Goal: Information Seeking & Learning: Learn about a topic

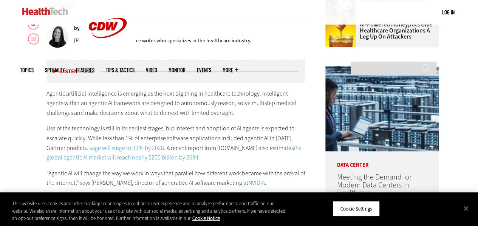
scroll to position [340, 0]
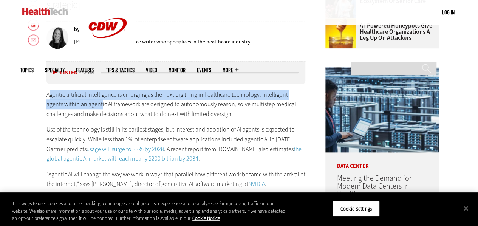
drag, startPoint x: 48, startPoint y: 97, endPoint x: 84, endPoint y: 99, distance: 35.9
click at [84, 99] on p "Agentic artificial intelligence is emerging as the next big thing in healthcare…" at bounding box center [175, 104] width 259 height 29
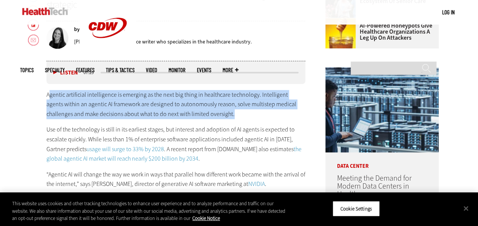
drag, startPoint x: 49, startPoint y: 92, endPoint x: 206, endPoint y: 116, distance: 159.6
click at [206, 116] on p "Agentic artificial intelligence is emerging as the next big thing in healthcare…" at bounding box center [175, 104] width 259 height 29
click at [145, 108] on p "Agentic artificial intelligence is emerging as the next big thing in healthcare…" at bounding box center [175, 104] width 259 height 29
drag, startPoint x: 46, startPoint y: 94, endPoint x: 210, endPoint y: 112, distance: 164.8
click at [210, 112] on p "Agentic artificial intelligence is emerging as the next big thing in healthcare…" at bounding box center [175, 104] width 259 height 29
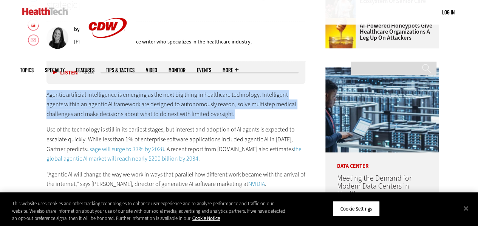
copy p "Agentic artificial intelligence is emerging as the next big thing in healthcare…"
click at [166, 125] on p "Use of the technology is still in its earliest stages, but interest and adoptio…" at bounding box center [175, 144] width 259 height 39
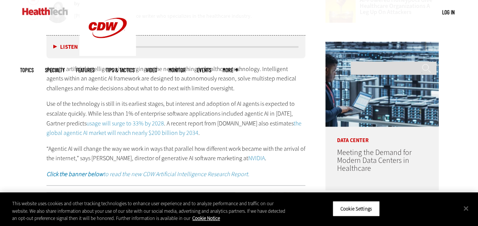
scroll to position [377, 0]
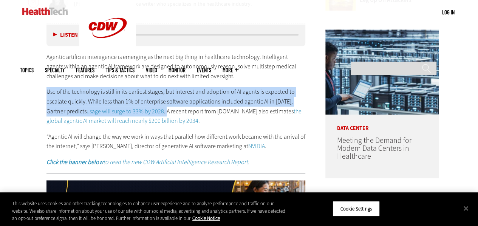
drag, startPoint x: 45, startPoint y: 91, endPoint x: 166, endPoint y: 112, distance: 122.5
copy p "Use of the technology is still in its earliest stages, but interest and adoptio…"
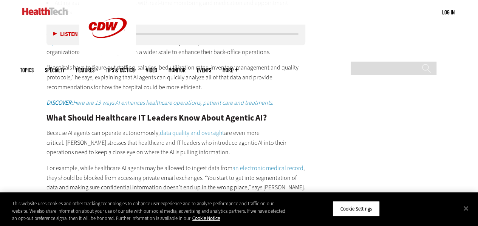
scroll to position [1246, 0]
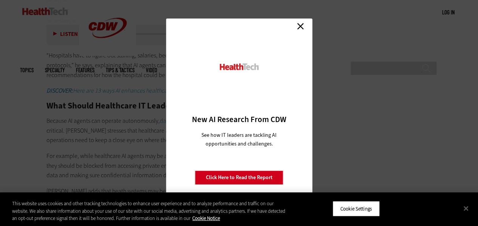
click at [300, 29] on link "Close" at bounding box center [299, 25] width 11 height 11
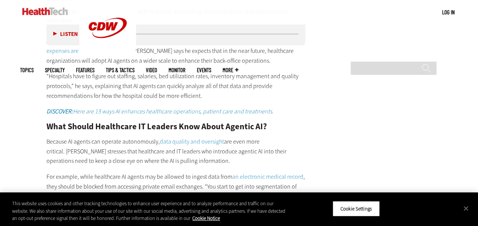
scroll to position [1208, 0]
